Goal: Task Accomplishment & Management: Manage account settings

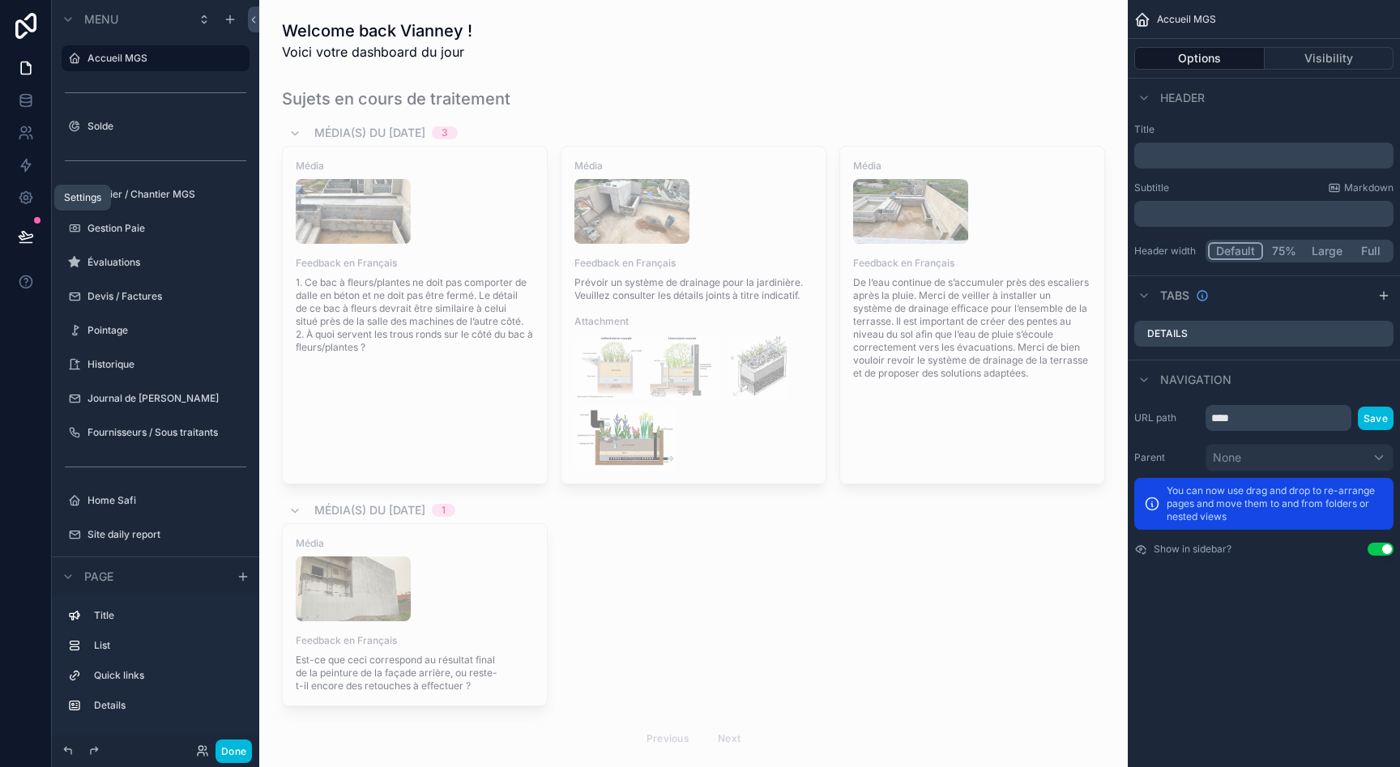
click at [23, 199] on icon at bounding box center [26, 198] width 16 height 16
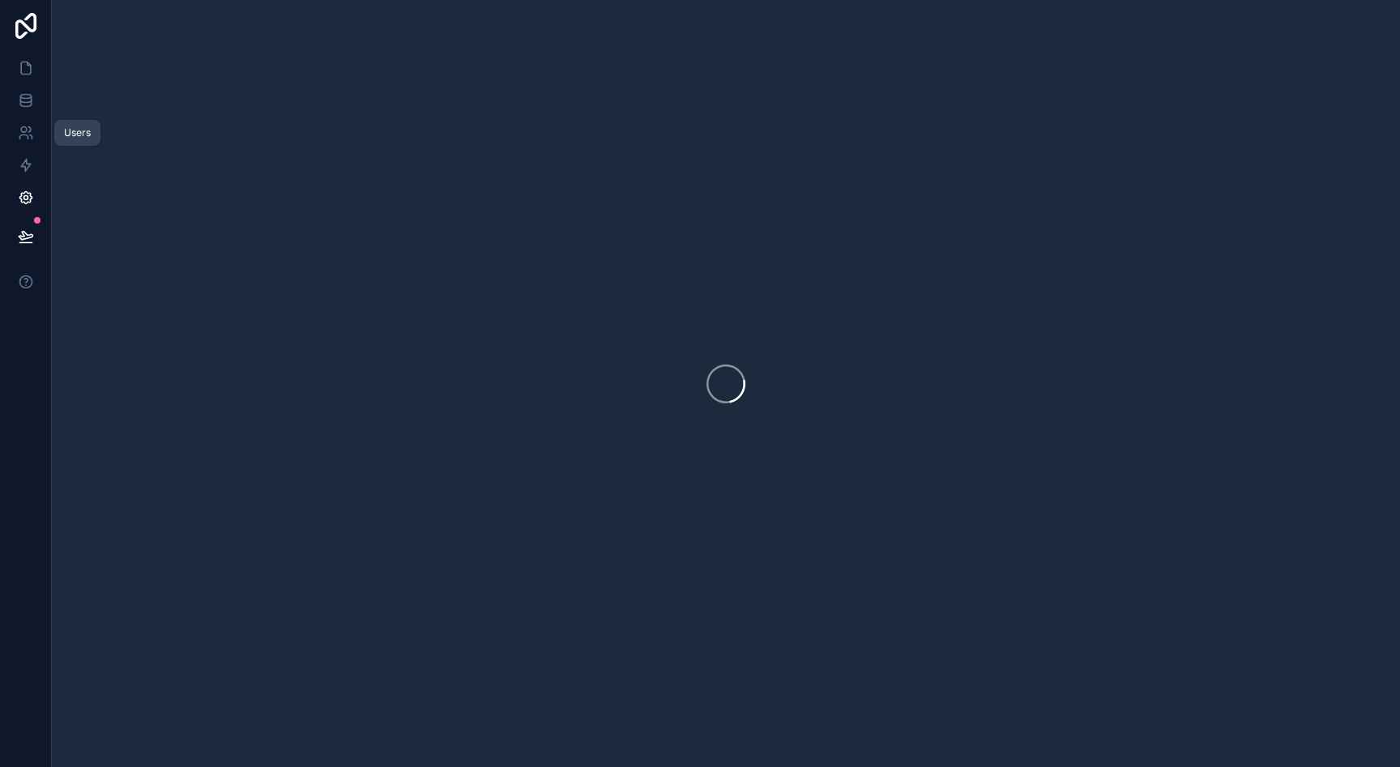
click at [19, 126] on icon at bounding box center [26, 133] width 16 height 16
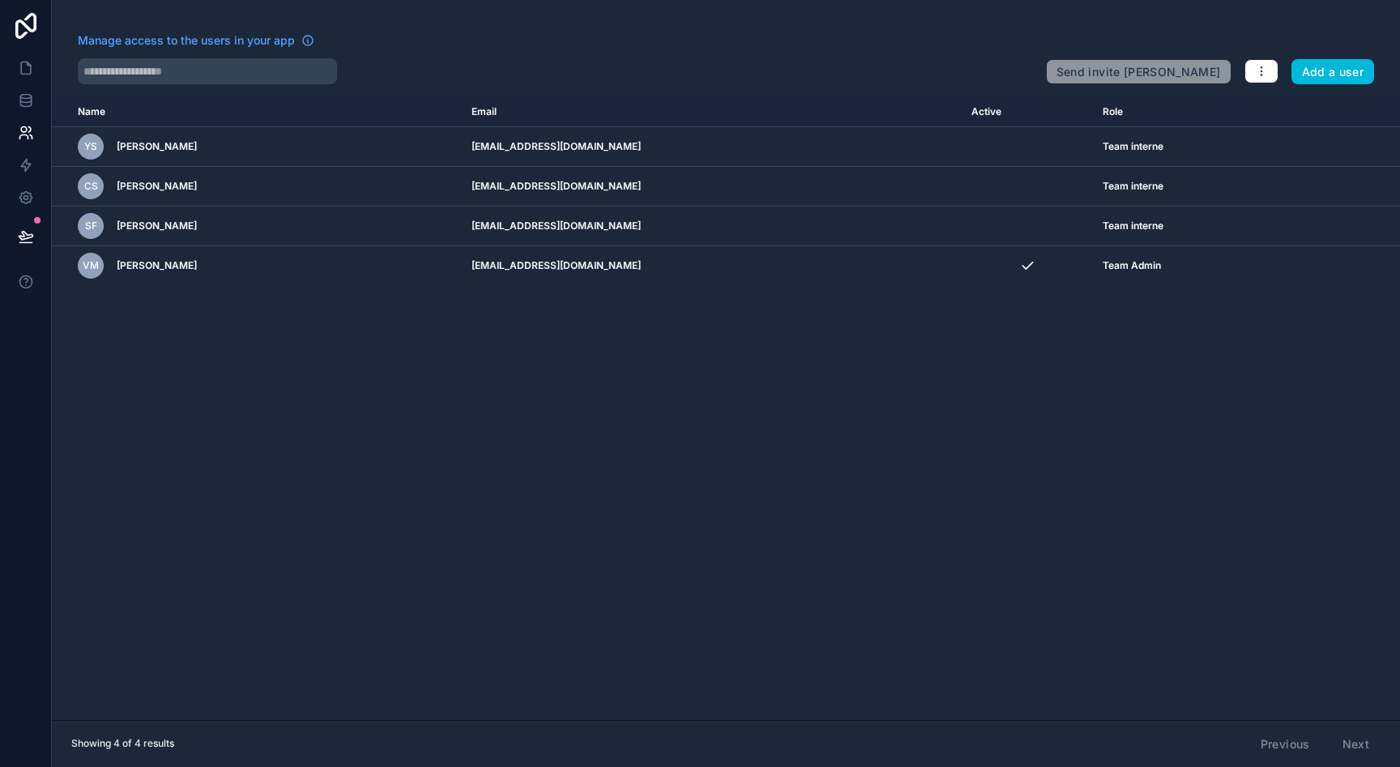
click at [1339, 83] on button "Add a user" at bounding box center [1333, 72] width 83 height 26
click at [1326, 81] on button "Add a user" at bounding box center [1333, 72] width 83 height 26
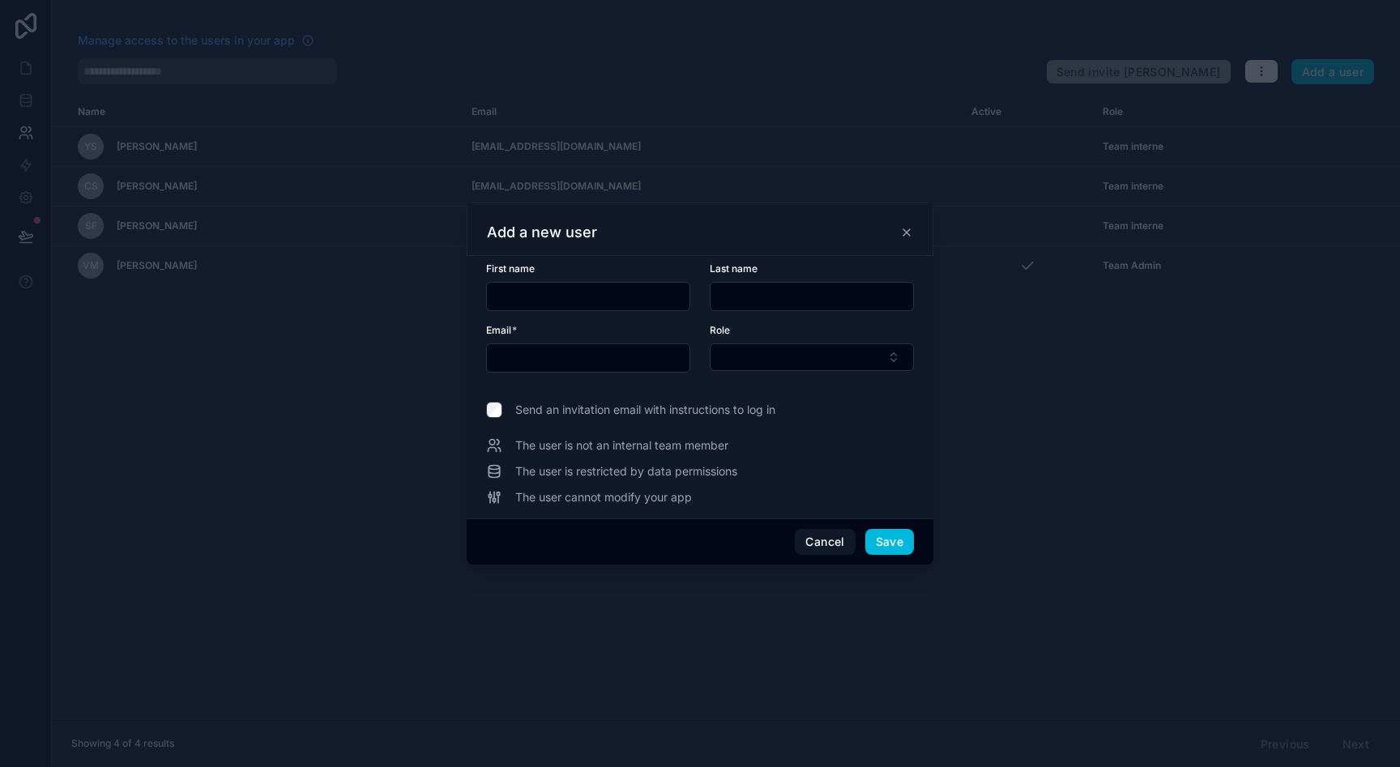
click at [619, 302] on input "text" at bounding box center [588, 296] width 203 height 23
type input "****"
click at [758, 301] on input "text" at bounding box center [812, 296] width 203 height 23
click at [609, 358] on input "text" at bounding box center [588, 358] width 203 height 23
paste input "**********"
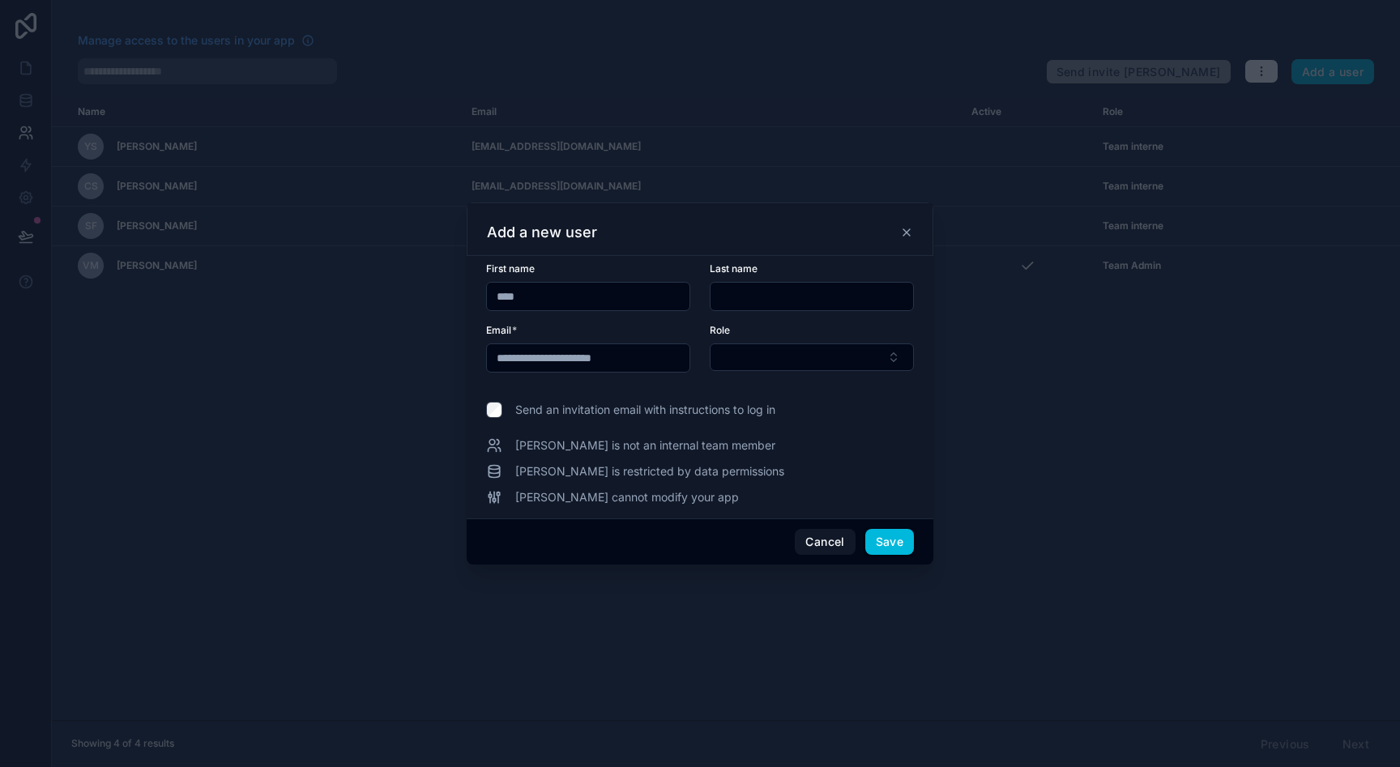
type input "**********"
click at [889, 545] on button "Save" at bounding box center [889, 542] width 49 height 26
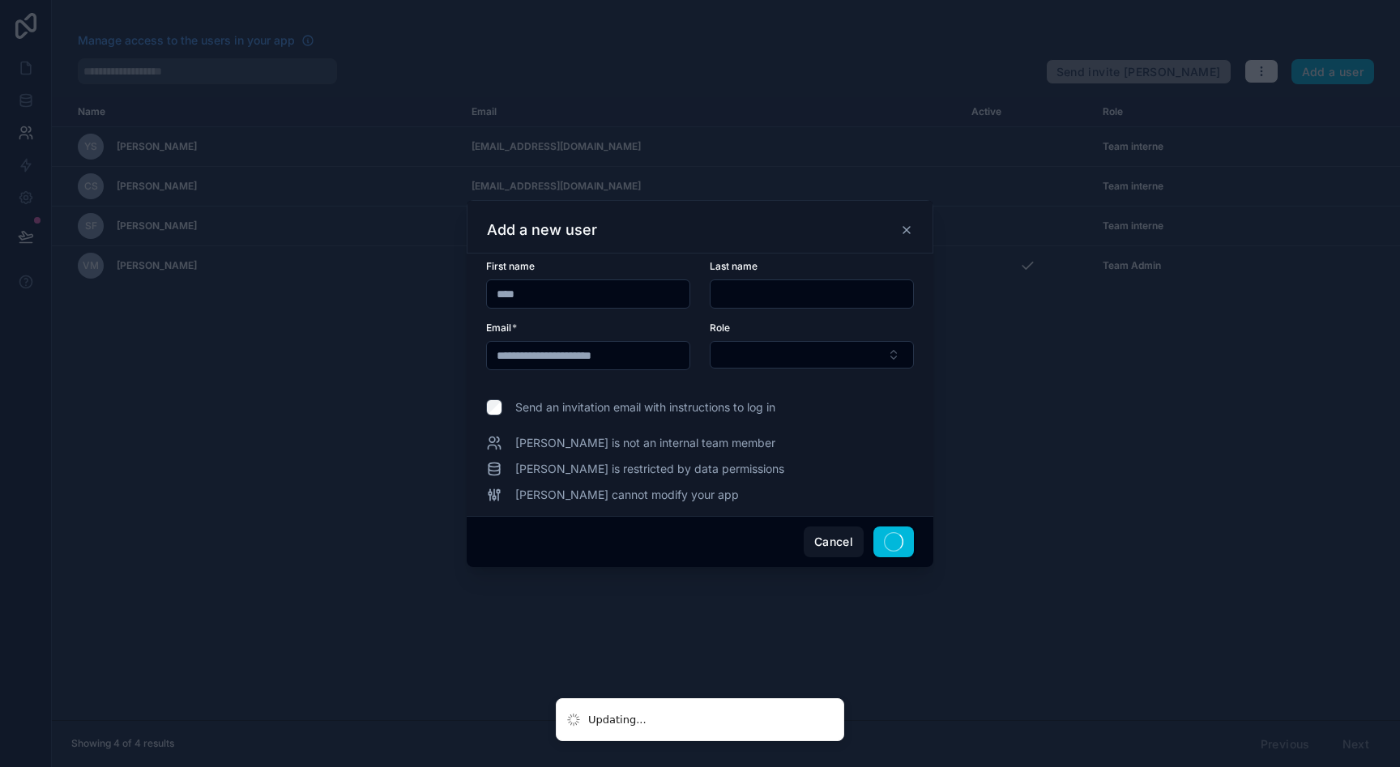
click at [818, 360] on button "Select Button" at bounding box center [812, 355] width 204 height 28
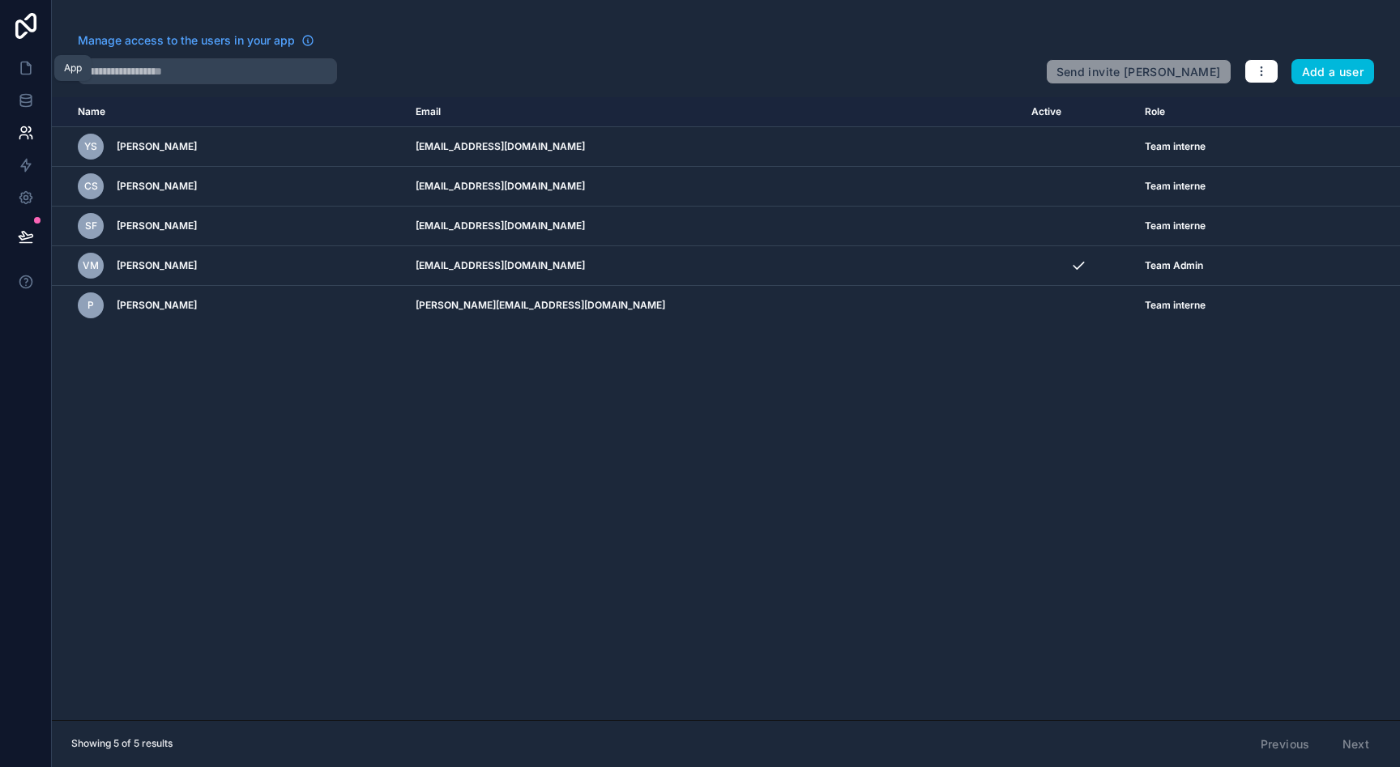
click at [22, 78] on link at bounding box center [25, 68] width 51 height 32
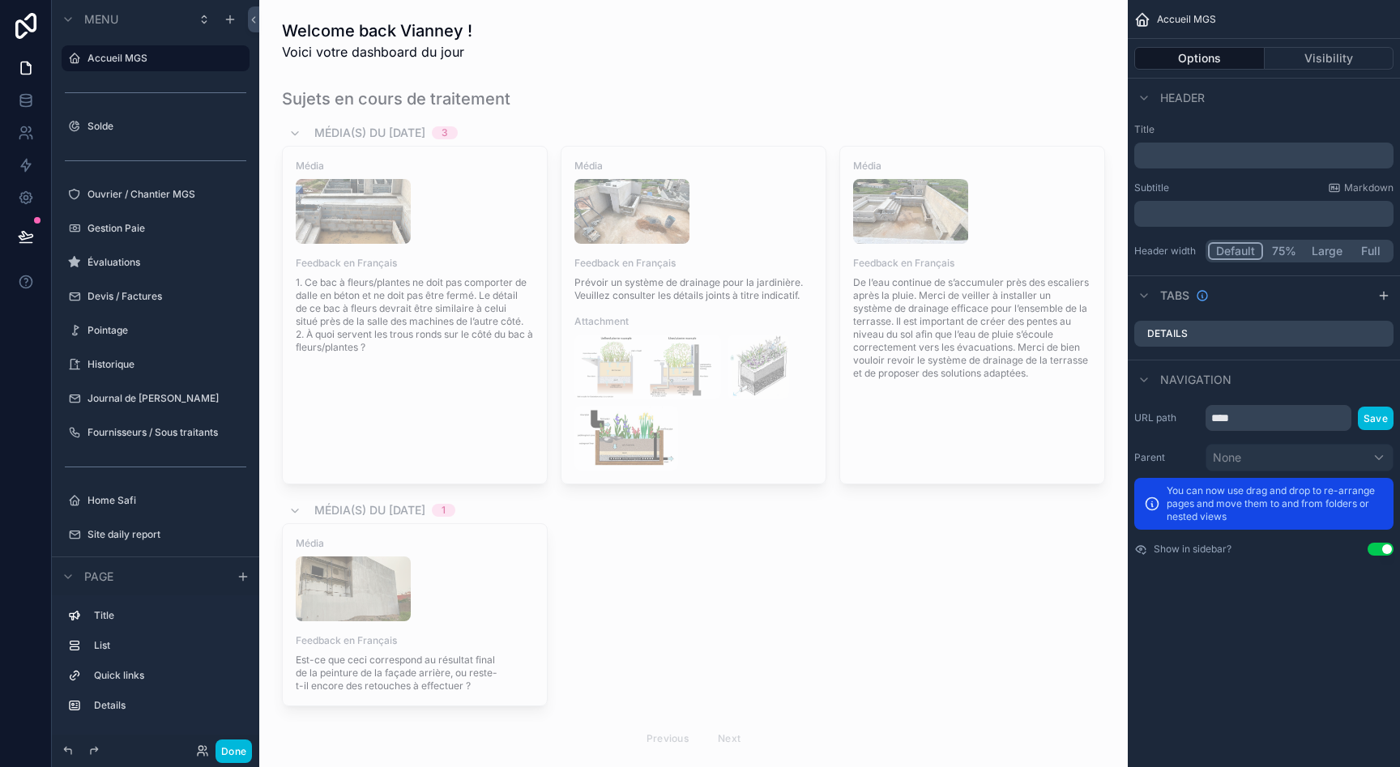
click at [143, 200] on label "Ouvrier / Chantier MGS" at bounding box center [164, 194] width 152 height 13
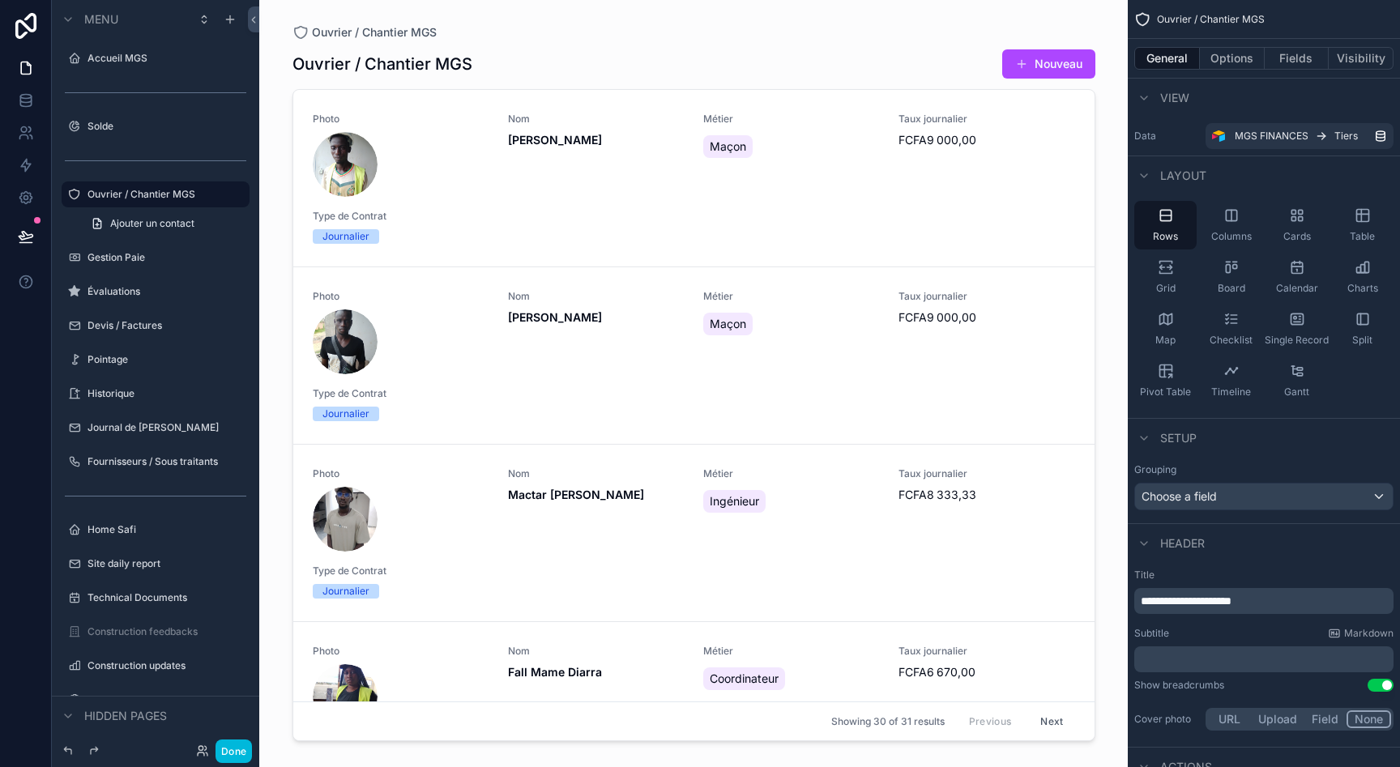
click at [166, 133] on div "Solde" at bounding box center [167, 126] width 159 height 13
click at [130, 128] on label "Solde" at bounding box center [164, 126] width 152 height 13
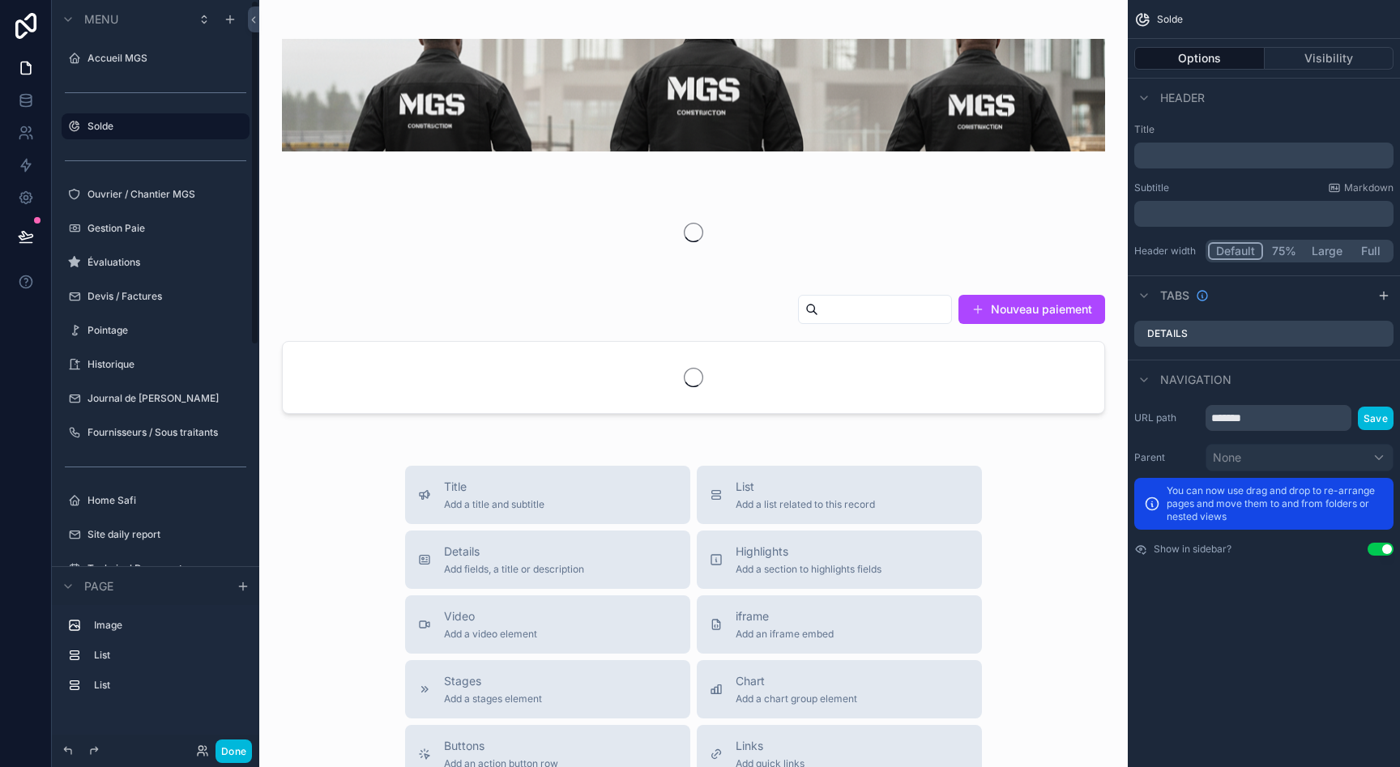
click at [139, 273] on div "Évaluations" at bounding box center [156, 263] width 182 height 26
click at [118, 269] on div "Évaluations" at bounding box center [167, 262] width 159 height 13
click at [110, 264] on label "Évaluations" at bounding box center [164, 262] width 152 height 13
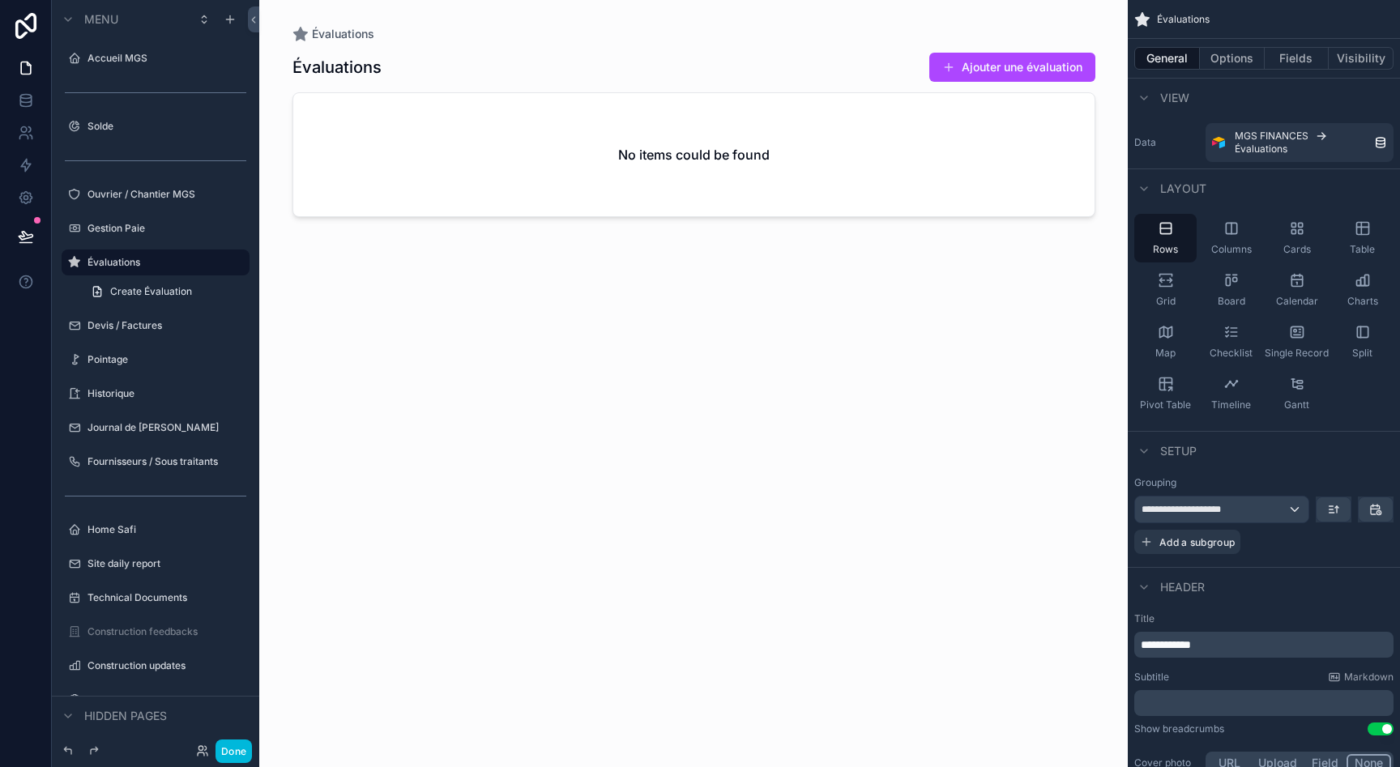
click at [144, 366] on div "Pointage" at bounding box center [167, 359] width 159 height 13
click at [126, 366] on div "Pointage" at bounding box center [167, 359] width 159 height 13
click at [104, 357] on label "Pointage" at bounding box center [164, 359] width 152 height 13
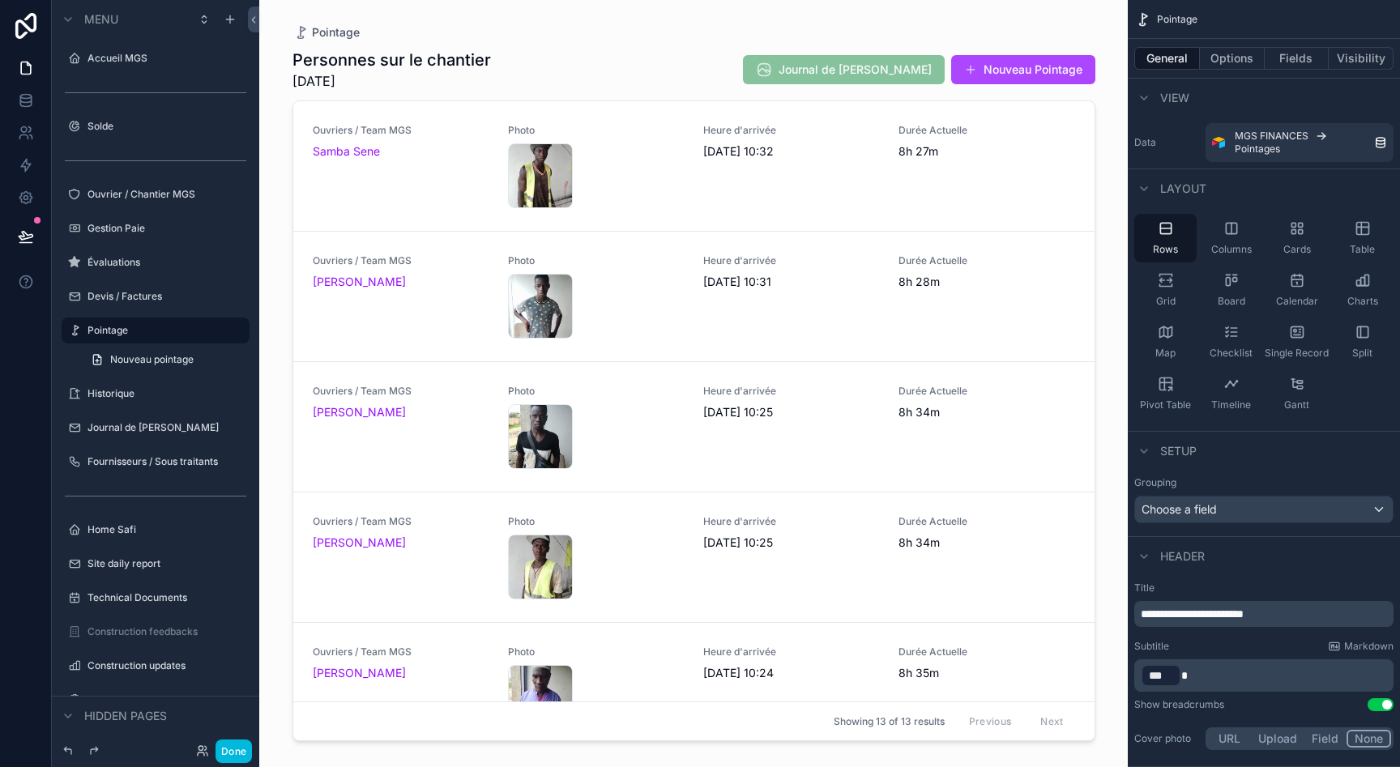
click at [144, 72] on div "Accueil MGS" at bounding box center [155, 58] width 207 height 29
click at [161, 65] on div "Accueil MGS" at bounding box center [167, 58] width 159 height 13
click at [502, 76] on div "scrollable content" at bounding box center [694, 374] width 829 height 748
click at [1006, 72] on button "Nouveau Pointage" at bounding box center [1023, 69] width 144 height 29
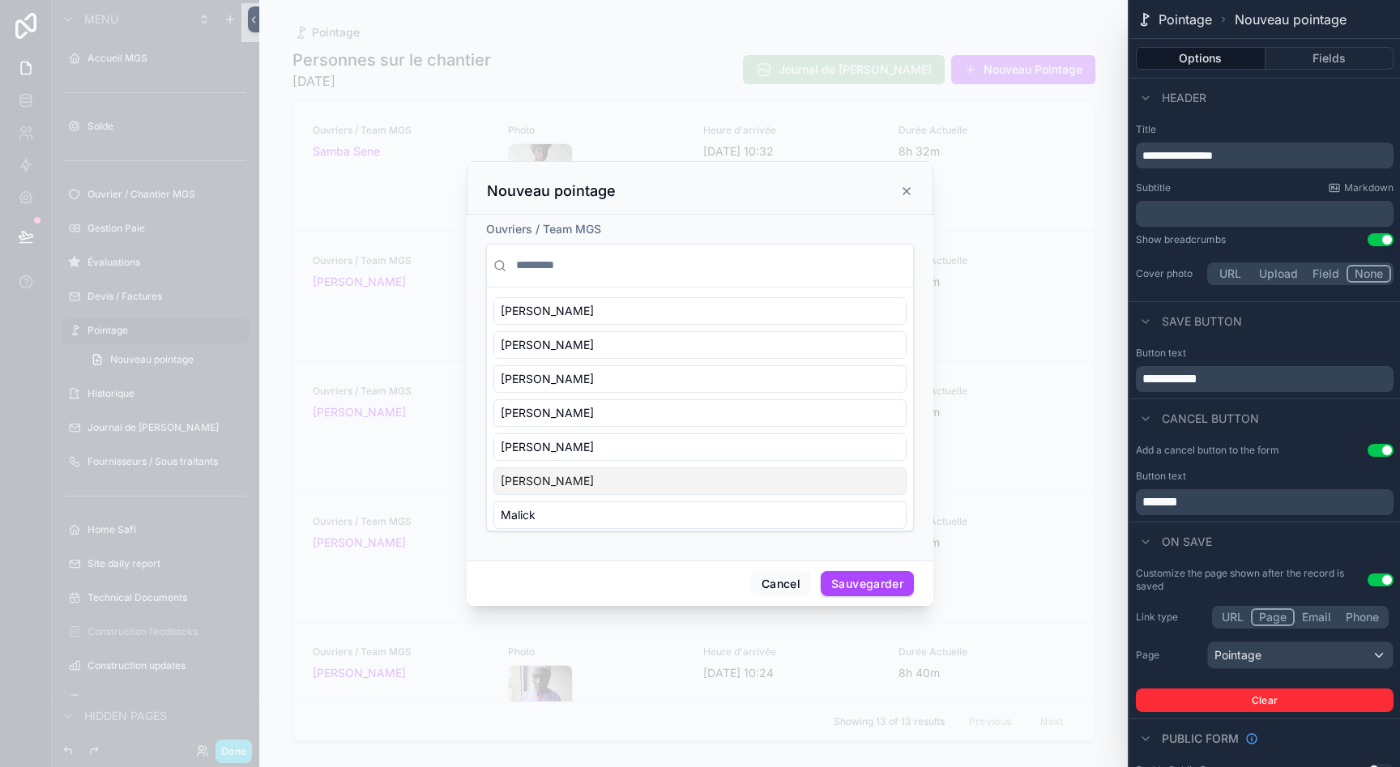
click at [175, 218] on div "scrollable content" at bounding box center [700, 383] width 1400 height 767
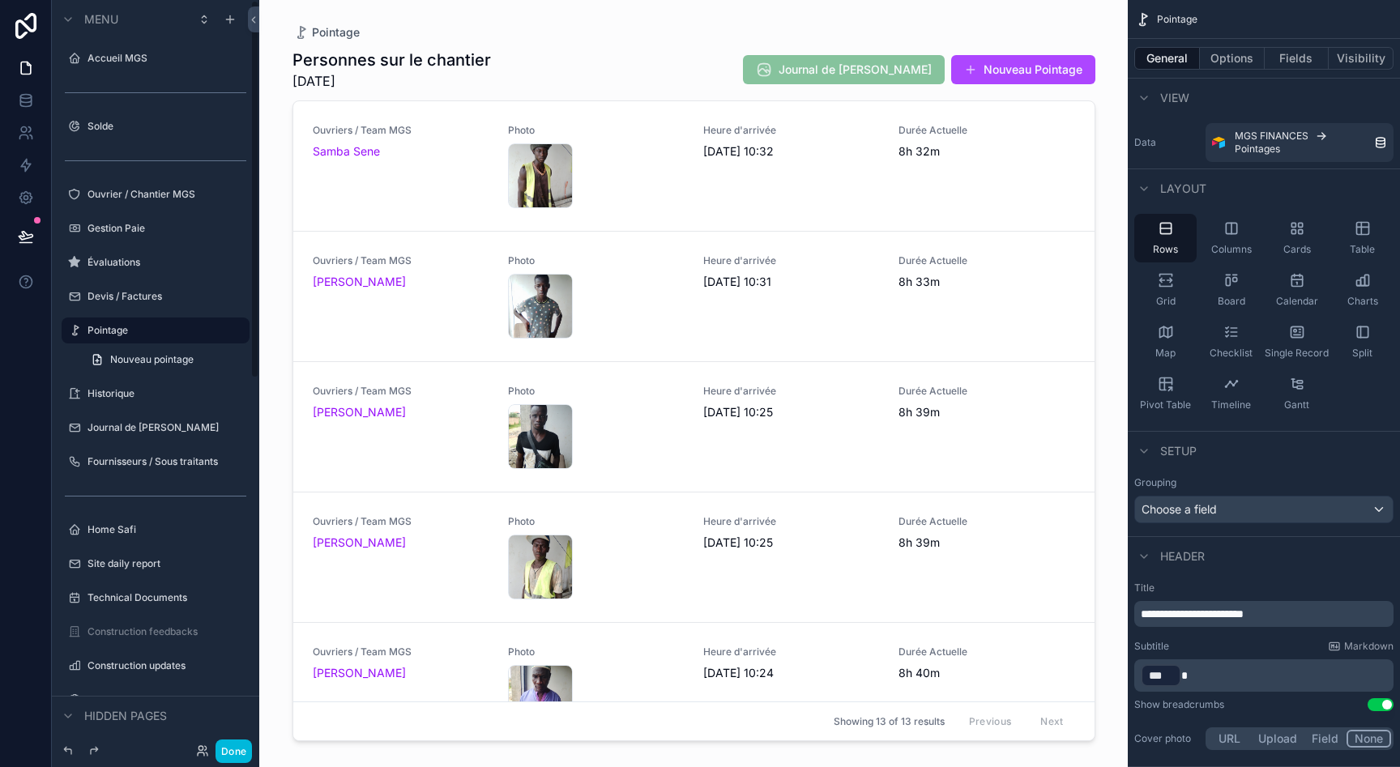
click at [29, 33] on icon at bounding box center [26, 26] width 32 height 26
click at [23, 142] on link at bounding box center [25, 133] width 51 height 32
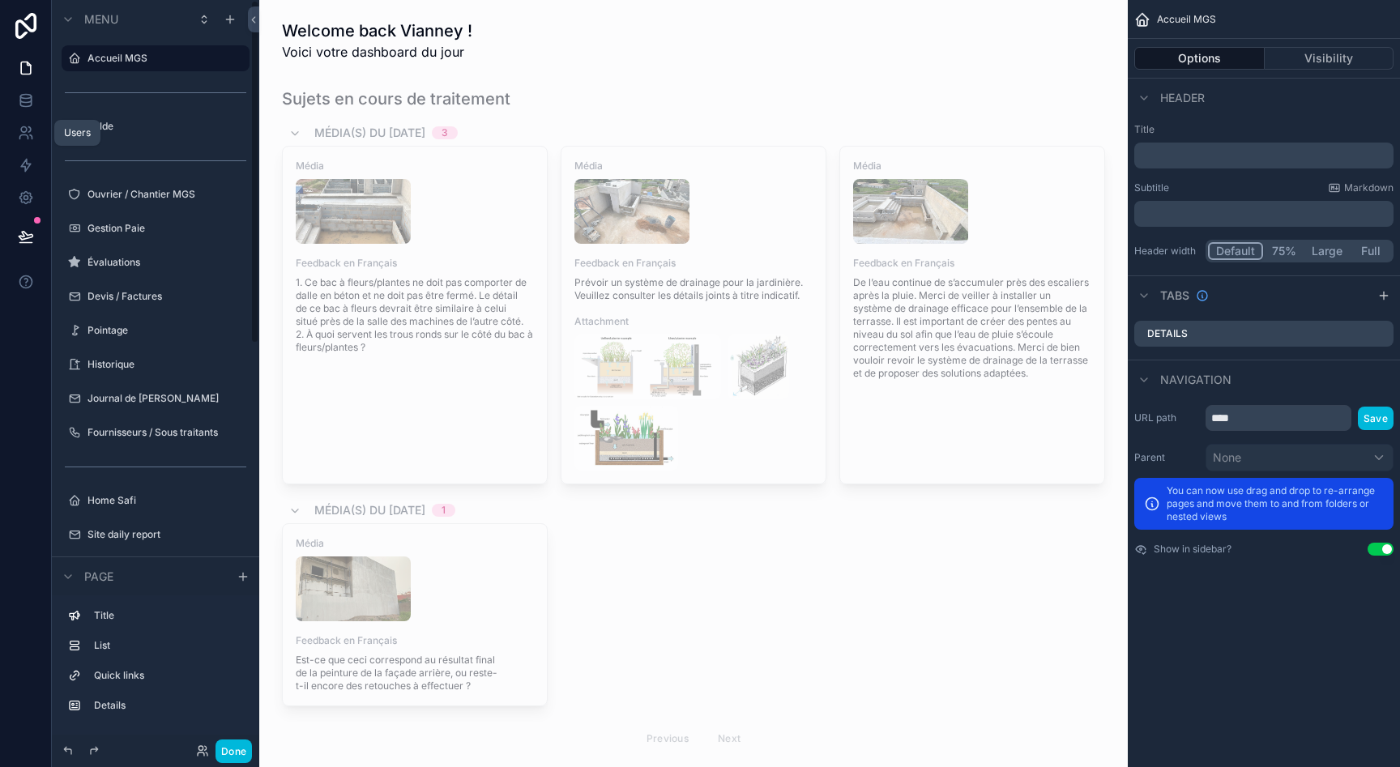
click at [26, 141] on link at bounding box center [25, 133] width 51 height 32
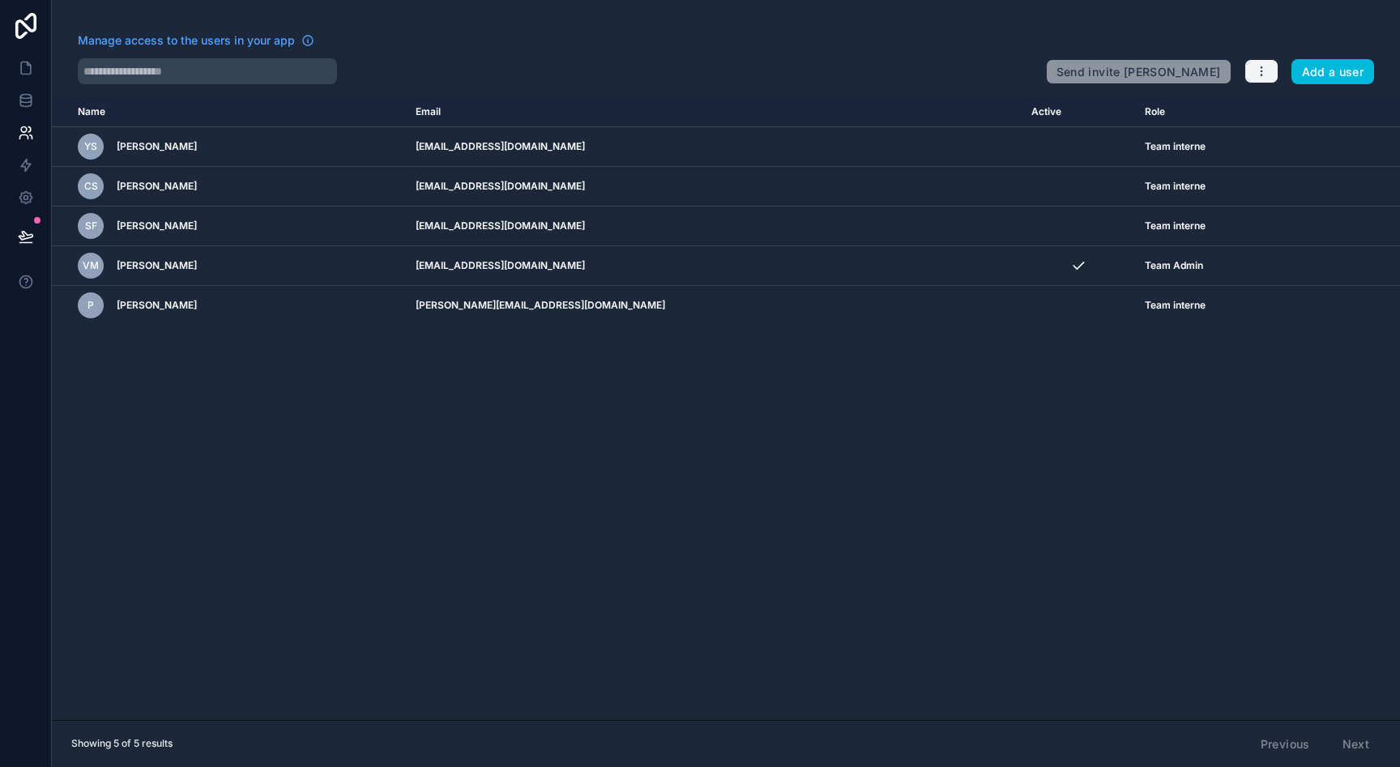
click at [1266, 69] on icon "button" at bounding box center [1261, 71] width 13 height 13
click at [855, 301] on td "[PERSON_NAME][EMAIL_ADDRESS][DOMAIN_NAME]" at bounding box center [714, 306] width 616 height 40
click at [1318, 308] on td "scrollable content" at bounding box center [1359, 306] width 82 height 40
click at [0, 0] on icon "scrollable content" at bounding box center [0, 0] width 0 height 0
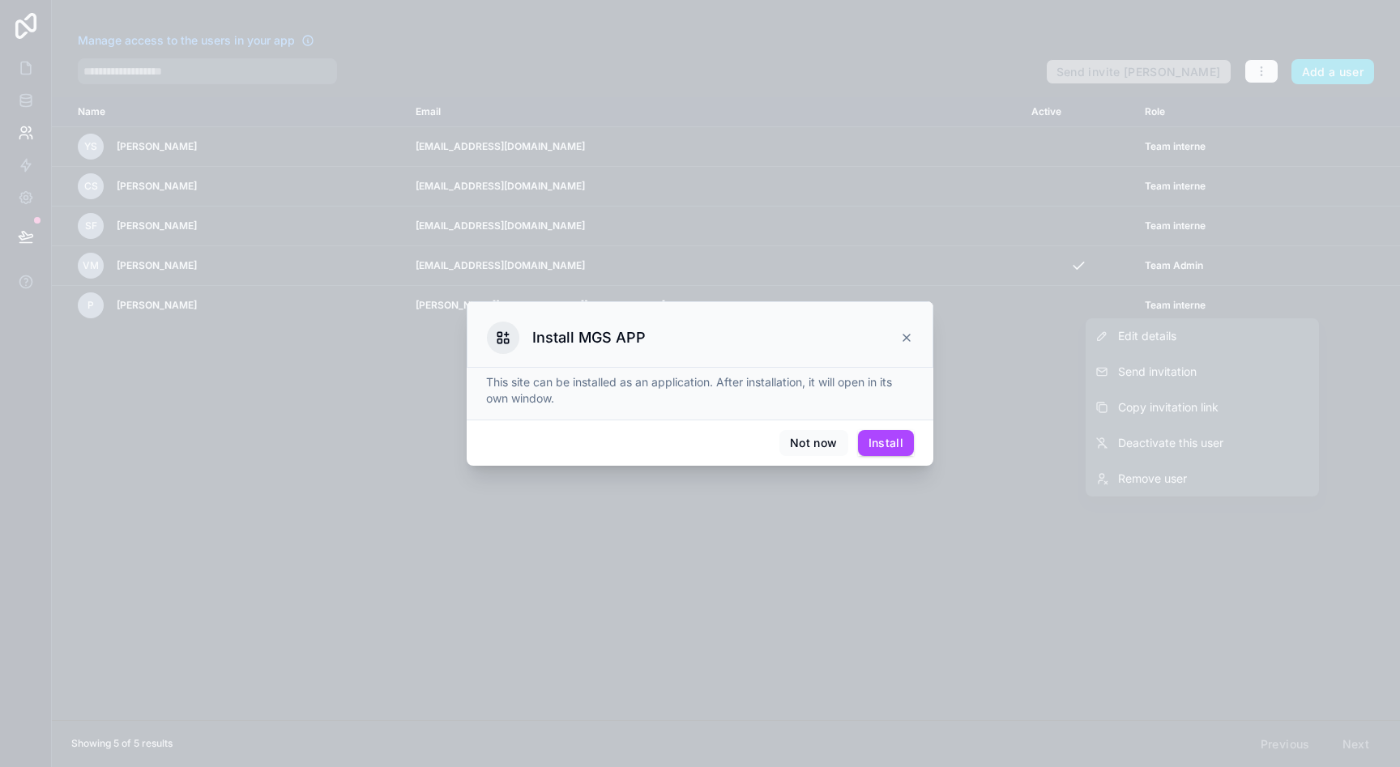
click at [907, 333] on icon at bounding box center [906, 337] width 13 height 13
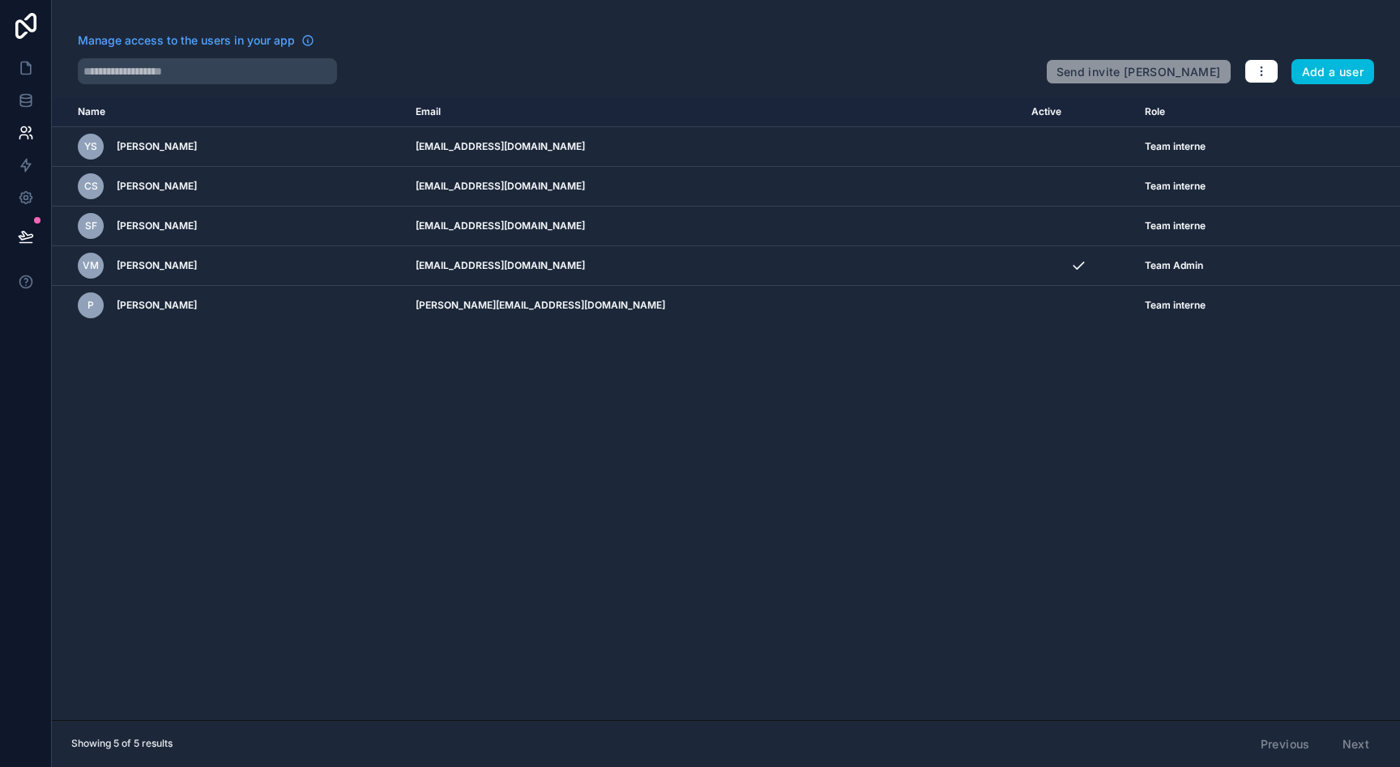
click at [0, 0] on icon "scrollable content" at bounding box center [0, 0] width 0 height 0
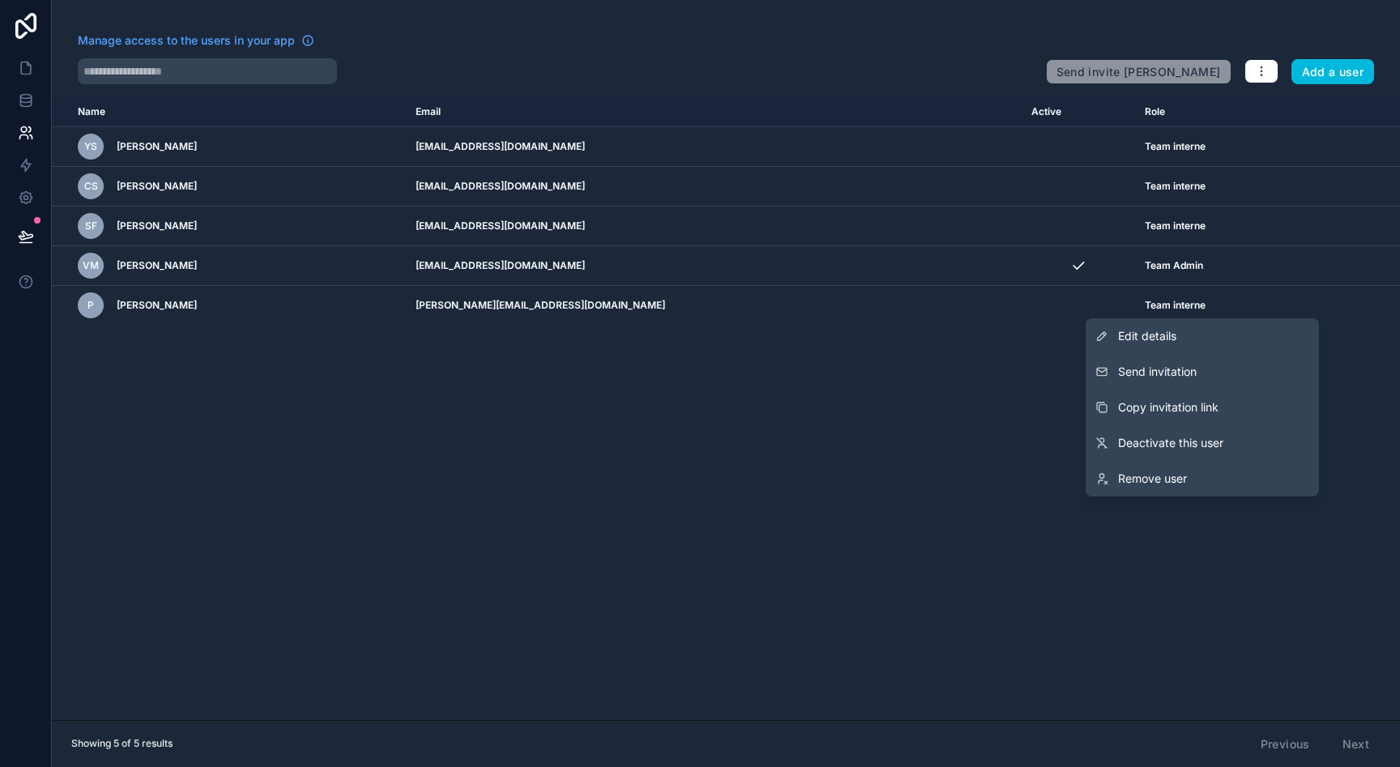
click at [1211, 396] on button "Copy invitation link" at bounding box center [1202, 408] width 233 height 36
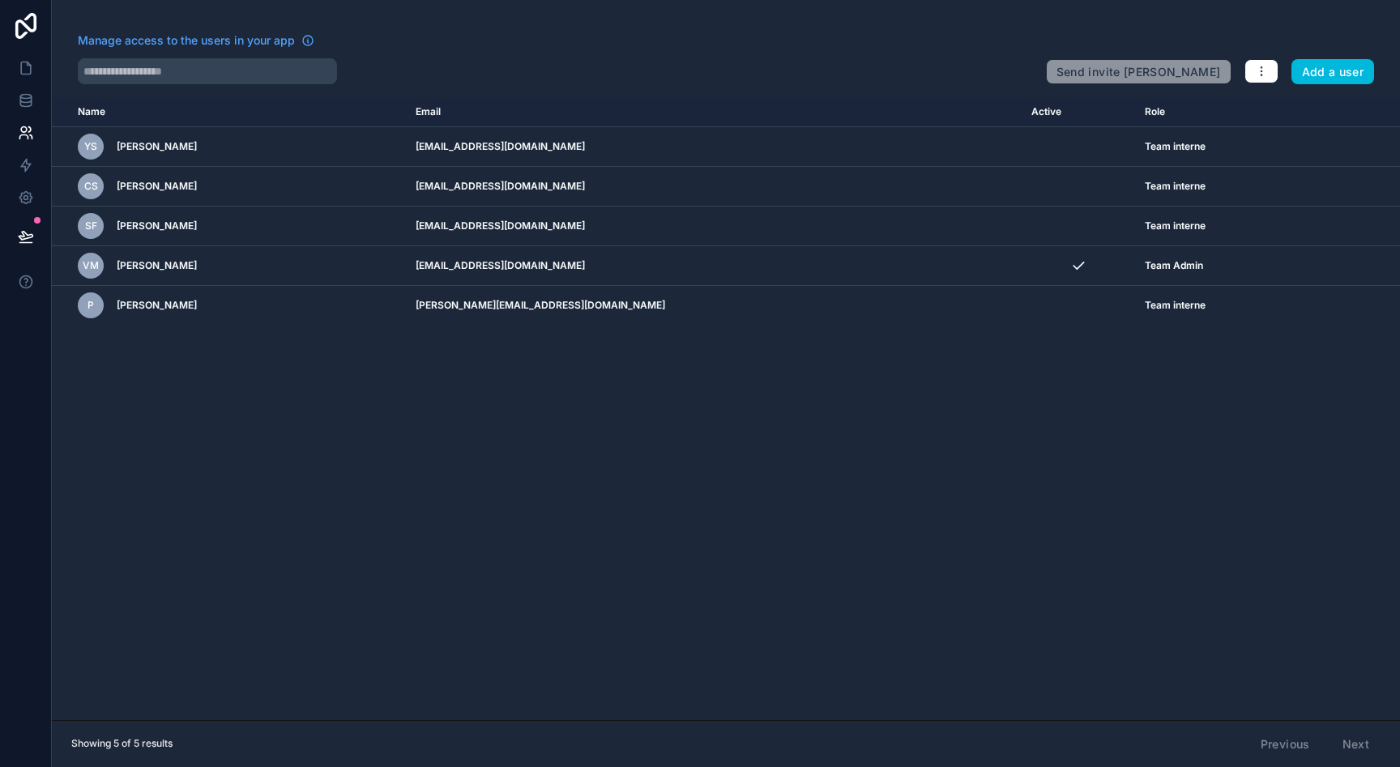
click at [856, 414] on div "Name Email Active Role [DOMAIN_NAME] YS [PERSON_NAME] [PERSON_NAME][EMAIL_ADDRE…" at bounding box center [726, 408] width 1348 height 623
click at [0, 0] on icon "scrollable content" at bounding box center [0, 0] width 0 height 0
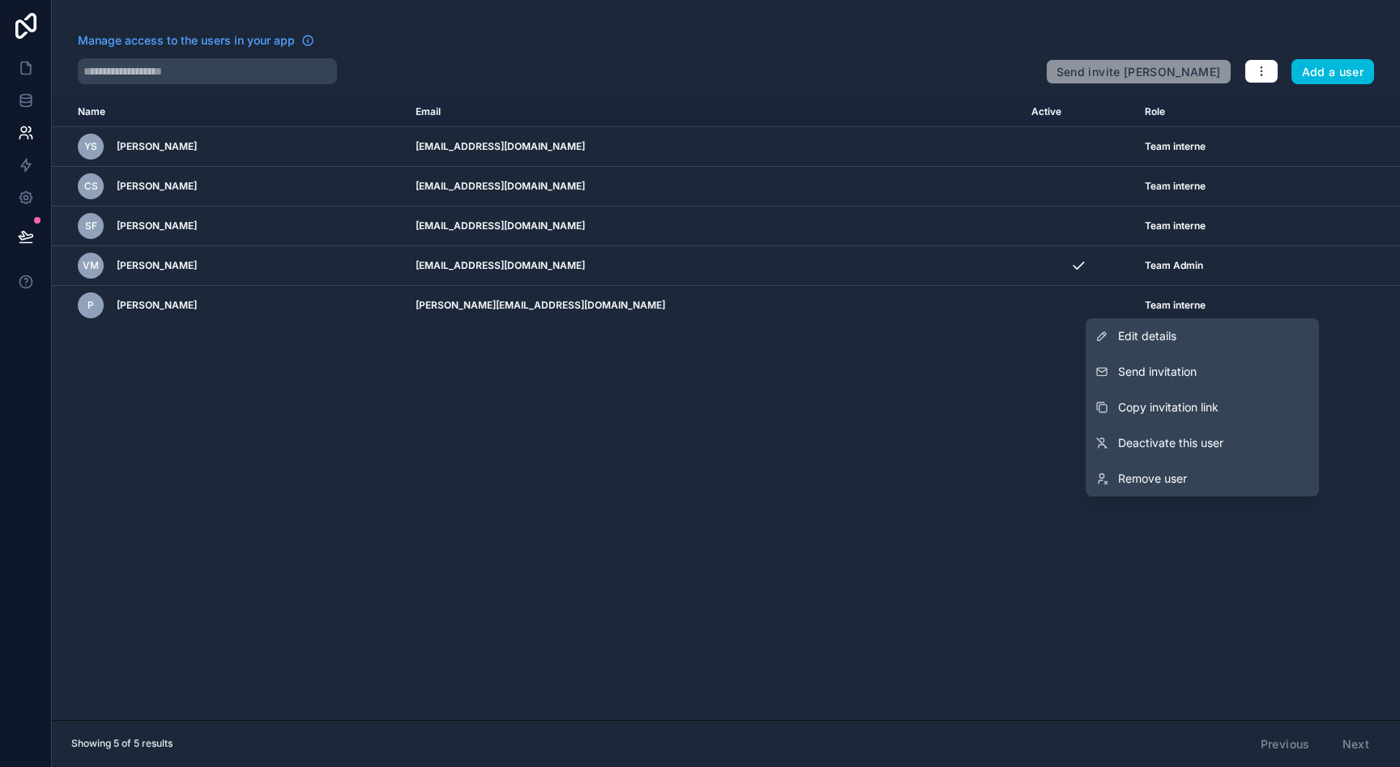
click at [1168, 332] on span "Edit details" at bounding box center [1147, 336] width 58 height 16
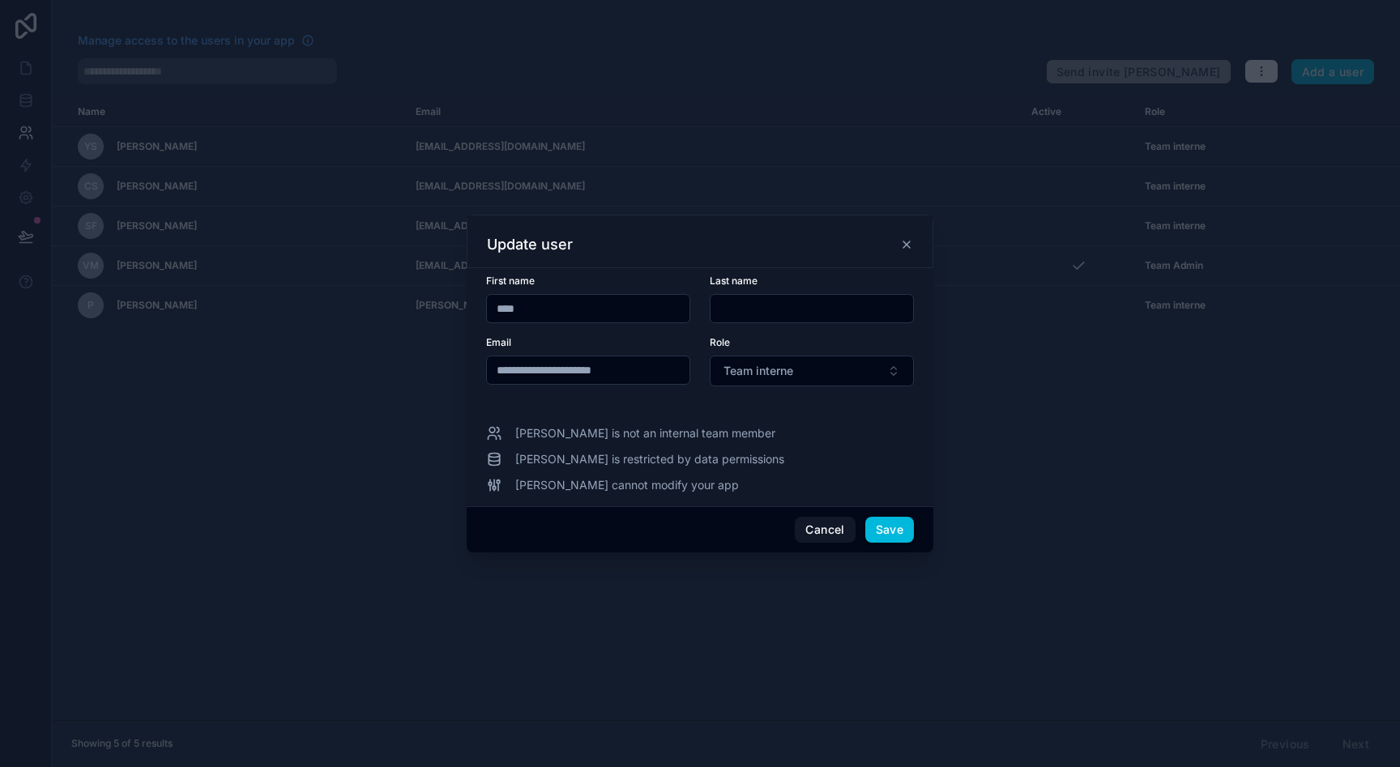
click at [814, 364] on button "Team interne" at bounding box center [812, 371] width 204 height 31
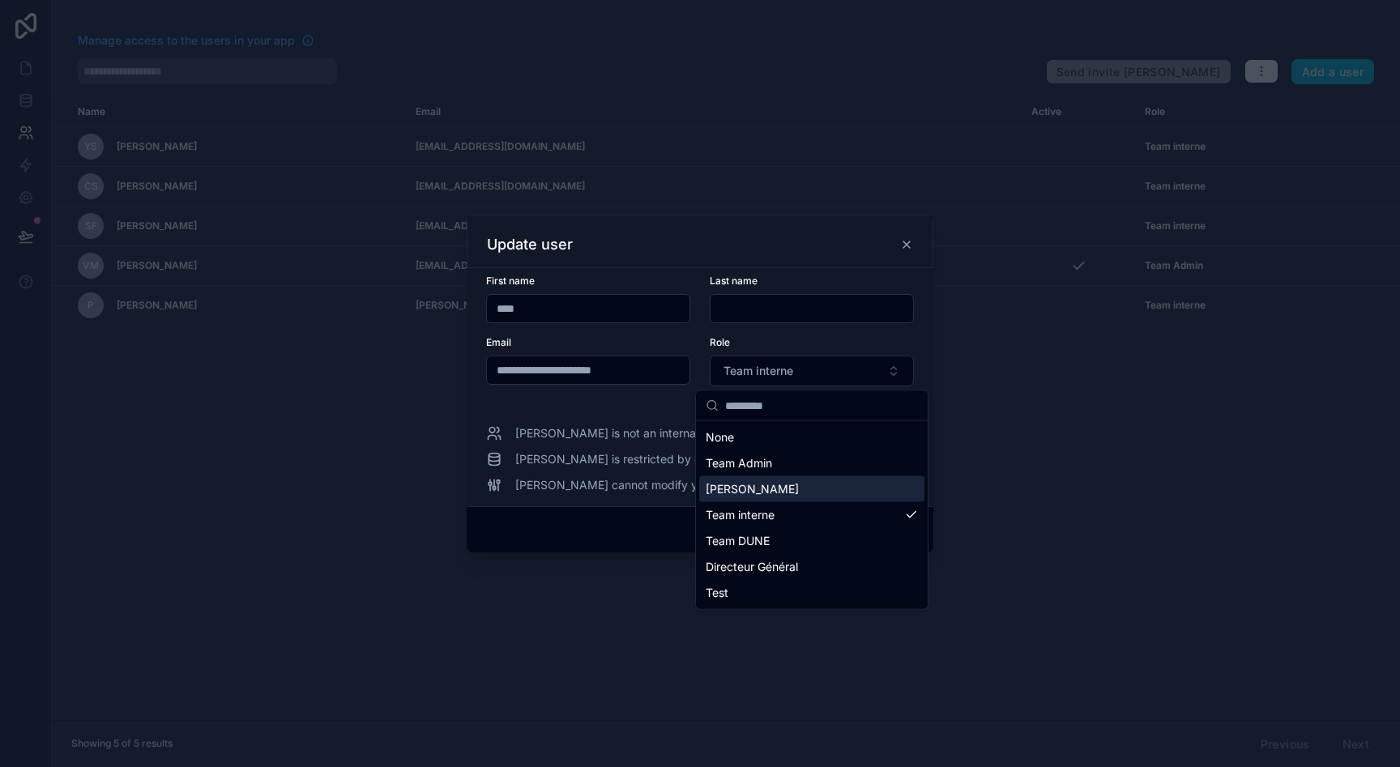
click at [780, 482] on div "[PERSON_NAME]" at bounding box center [811, 489] width 225 height 26
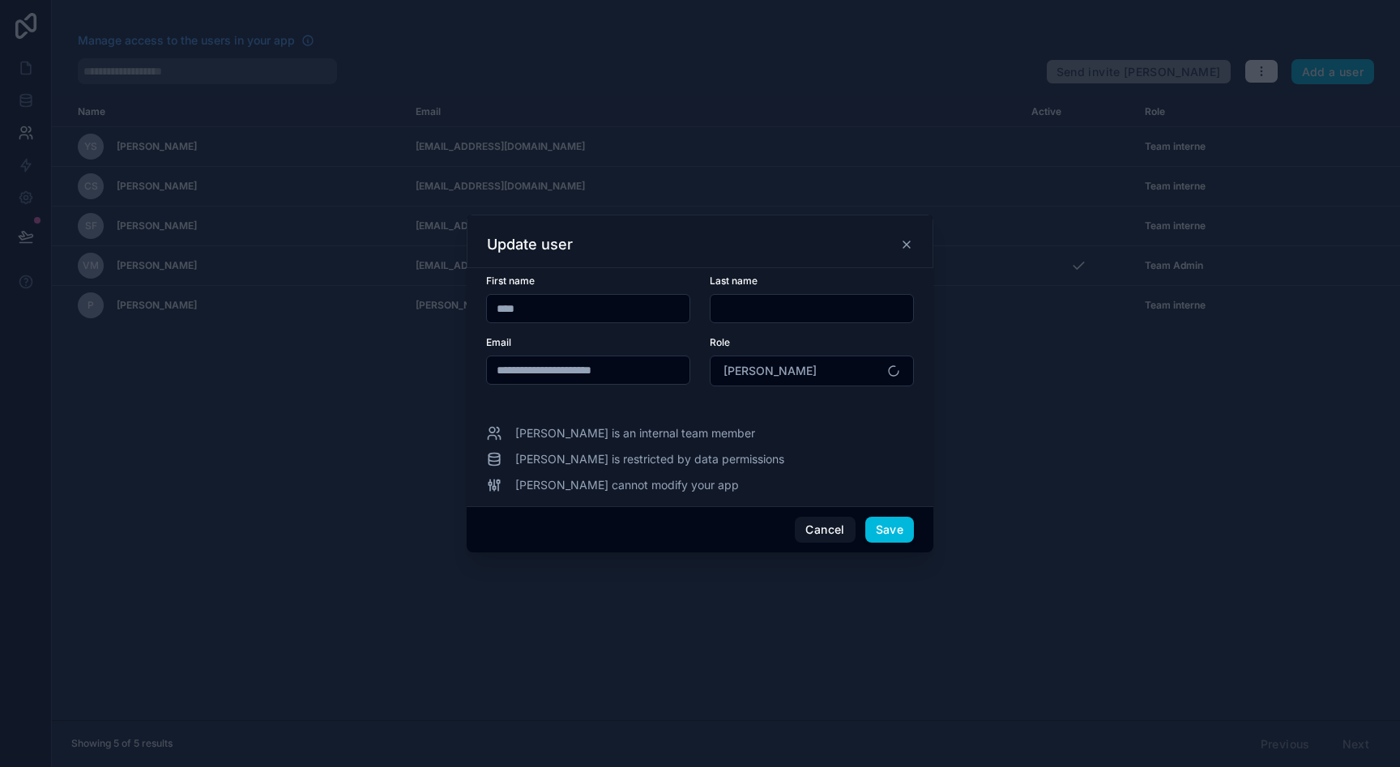
click at [891, 533] on button "Save" at bounding box center [889, 530] width 49 height 26
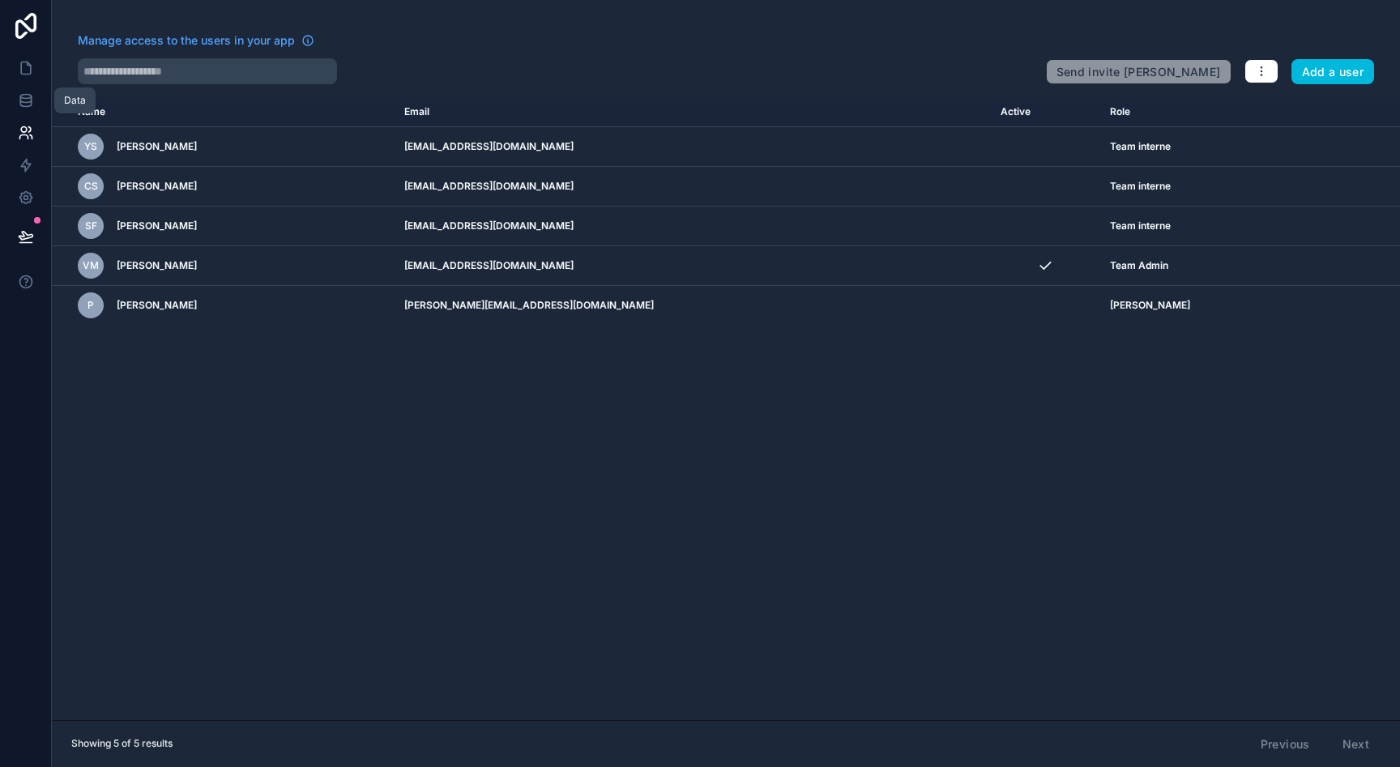
click at [23, 131] on icon at bounding box center [24, 130] width 6 height 6
click at [24, 74] on icon at bounding box center [26, 68] width 10 height 12
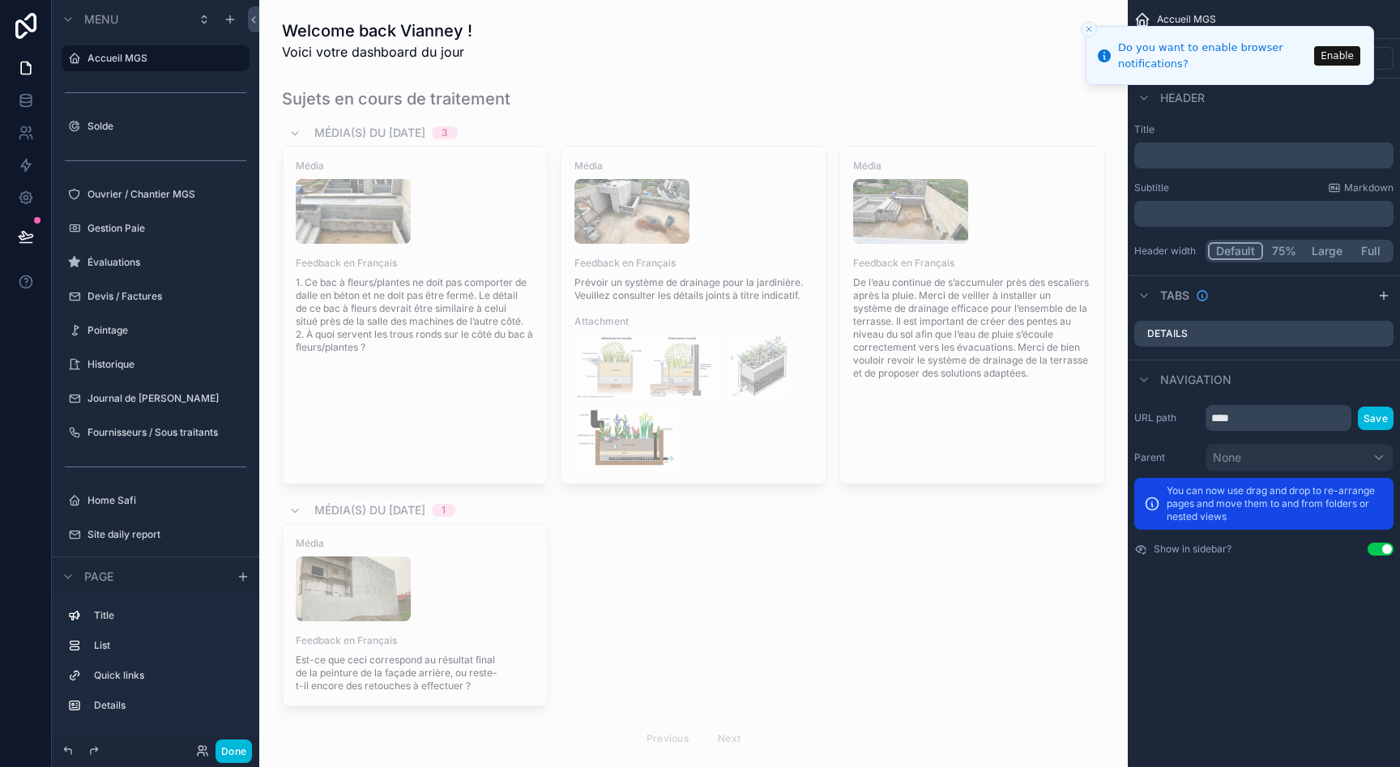
click at [130, 263] on label "Évaluations" at bounding box center [164, 262] width 152 height 13
